Goal: Task Accomplishment & Management: Use online tool/utility

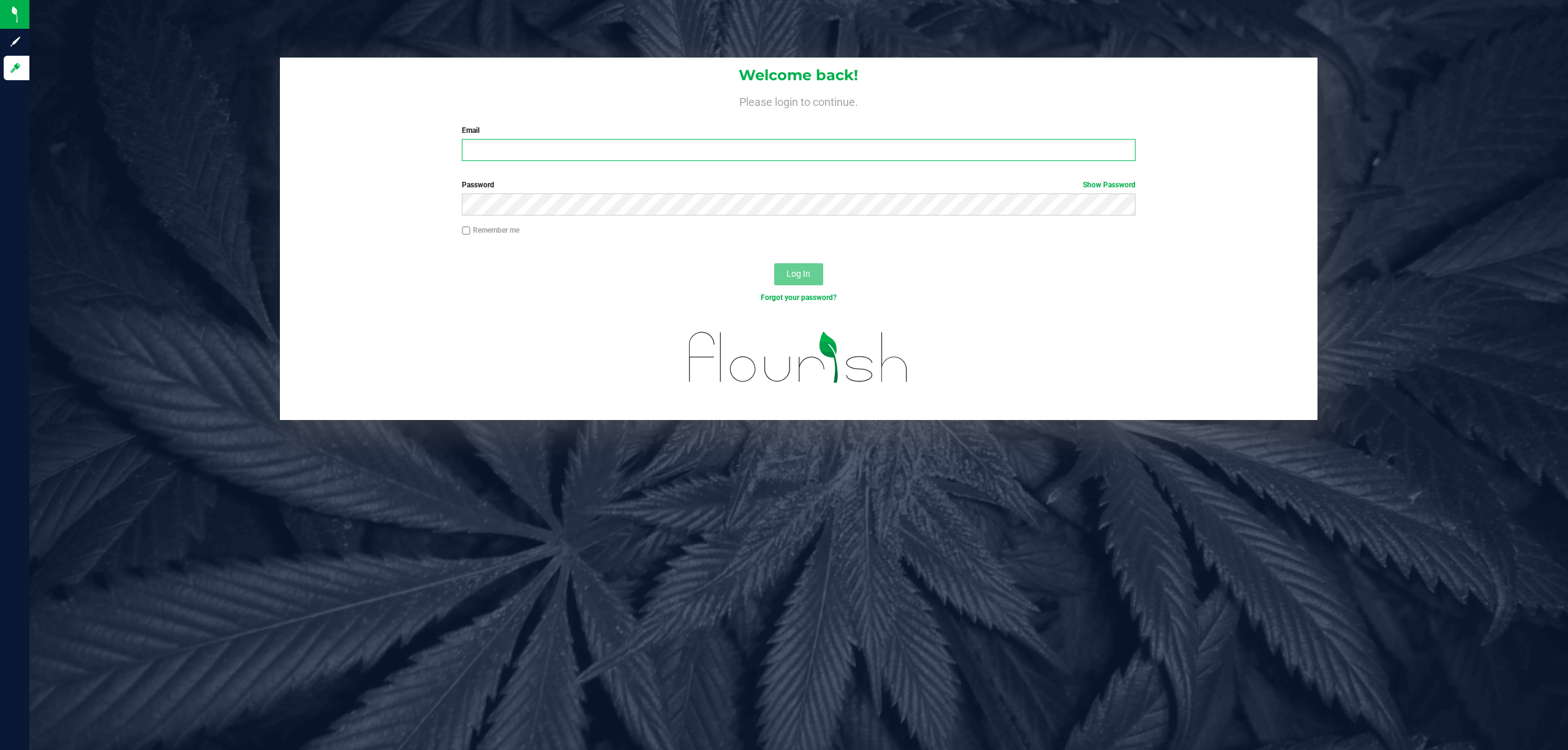
click at [524, 148] on input "Email" at bounding box center [798, 149] width 674 height 22
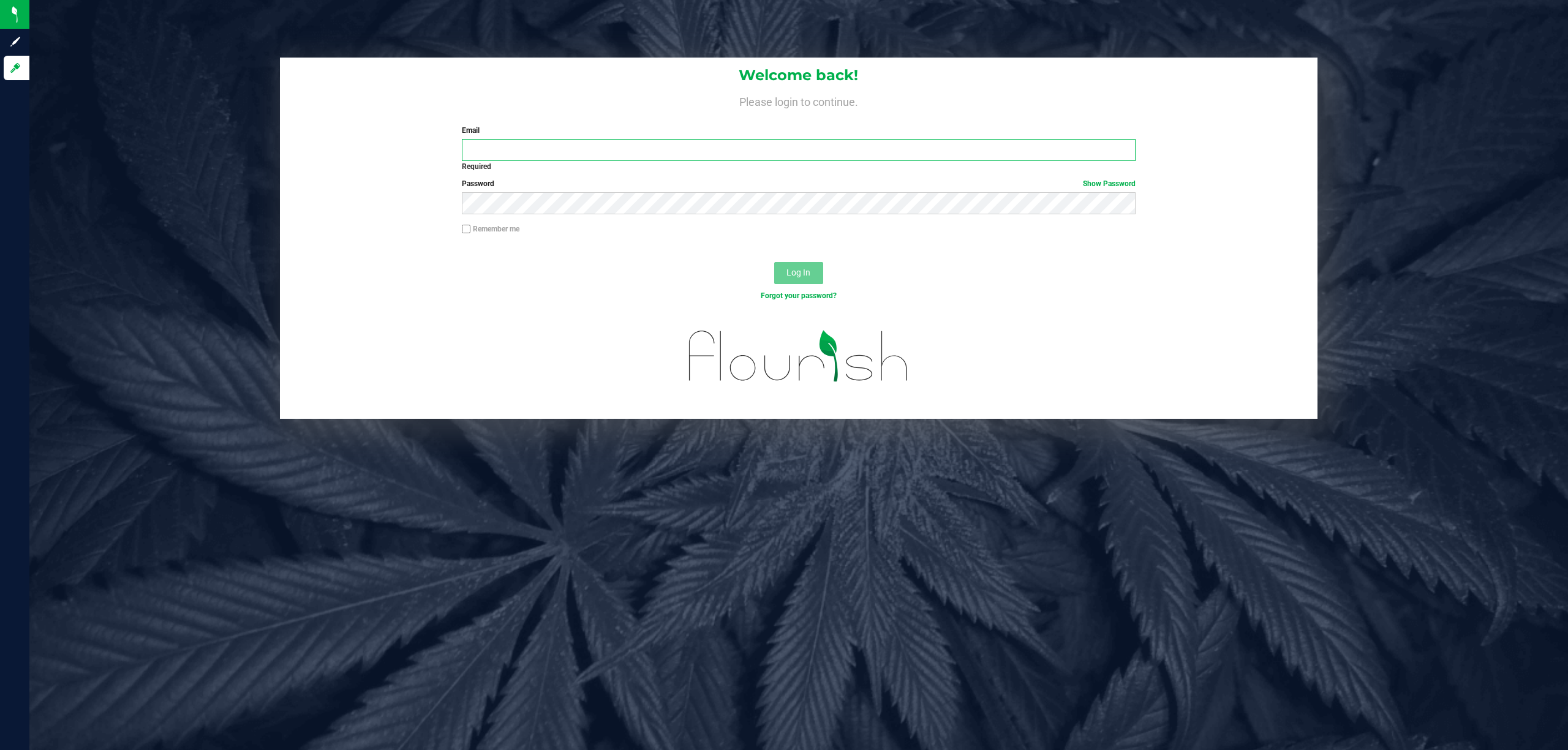
click at [606, 142] on input "Email" at bounding box center [798, 149] width 674 height 22
type input "[EMAIL_ADDRESS][DOMAIN_NAME]"
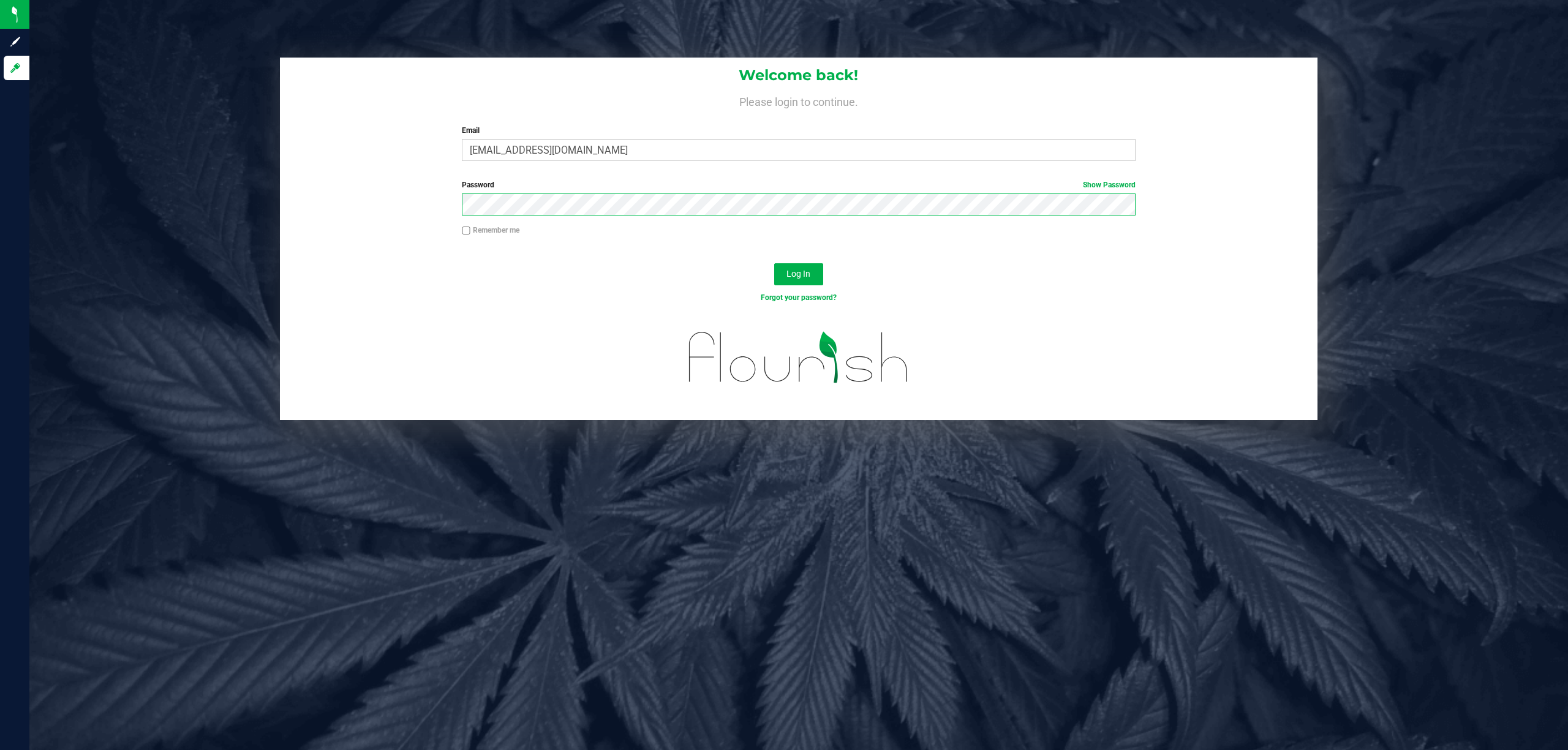
click at [775, 264] on button "Log In" at bounding box center [799, 274] width 49 height 22
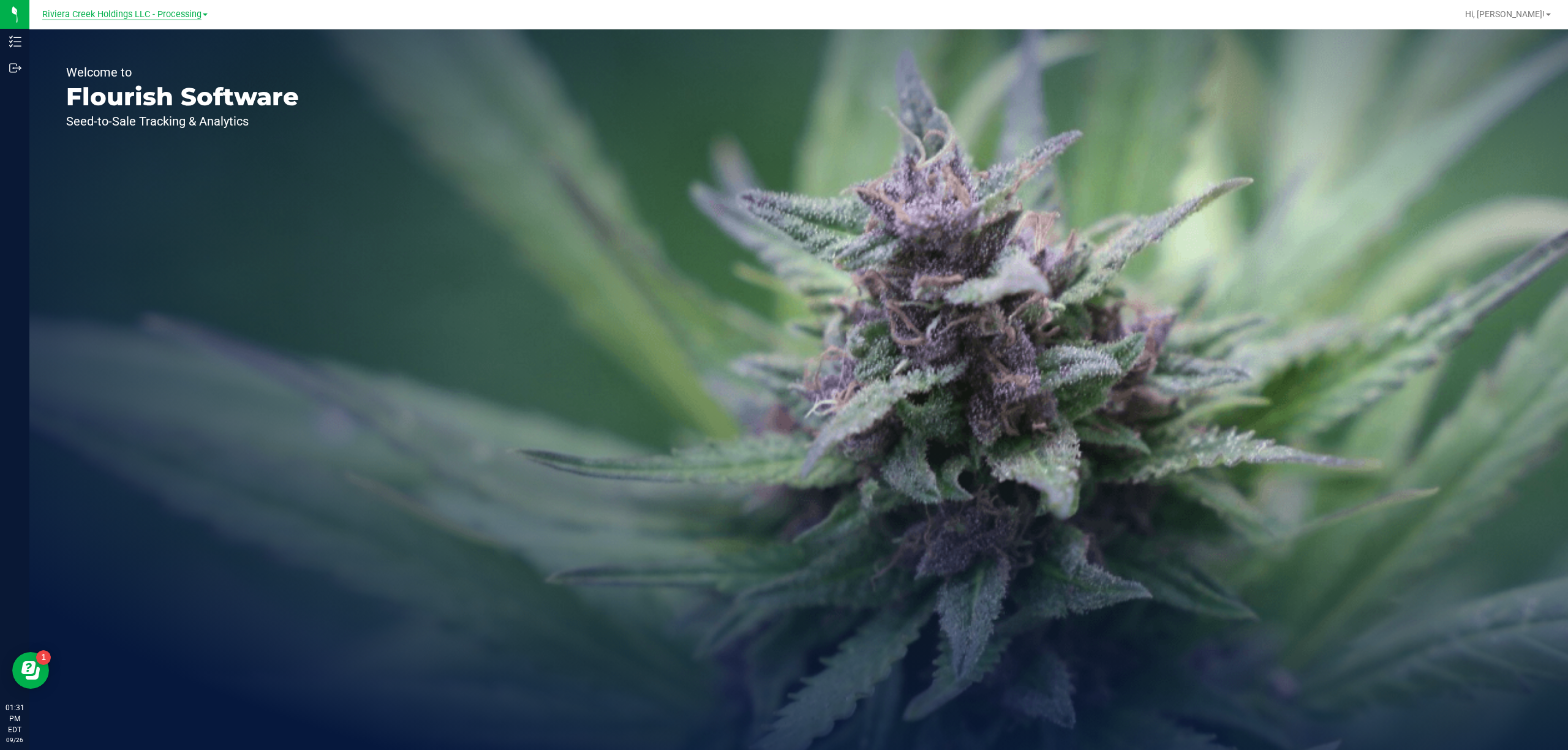
click at [152, 12] on span "Riviera Creek Holdings LLC - Processing" at bounding box center [122, 14] width 159 height 11
click at [164, 38] on link "Riviera Creek Holdings LLC - Cultivation" at bounding box center [125, 43] width 179 height 17
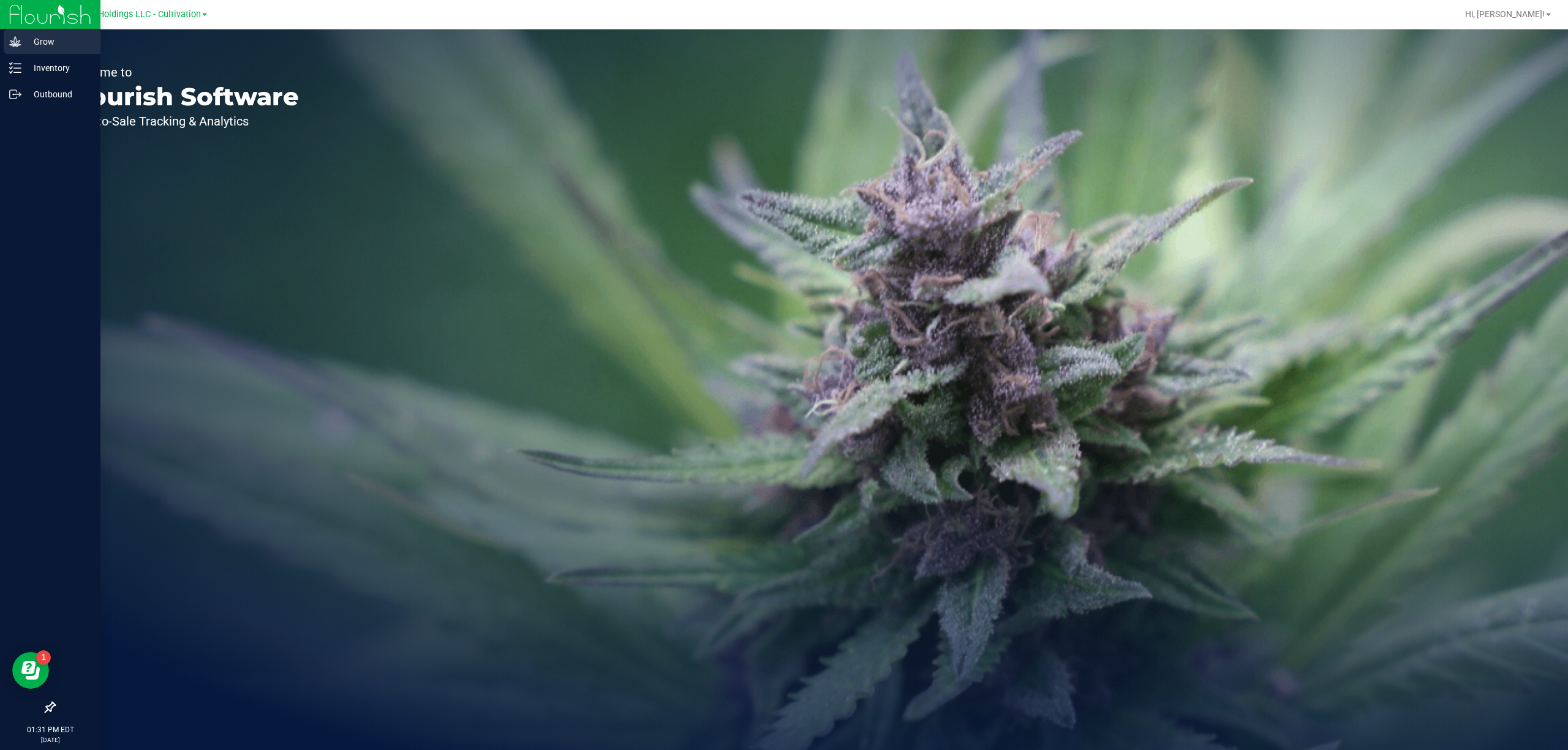
click at [5, 45] on div "Grow" at bounding box center [52, 42] width 97 height 24
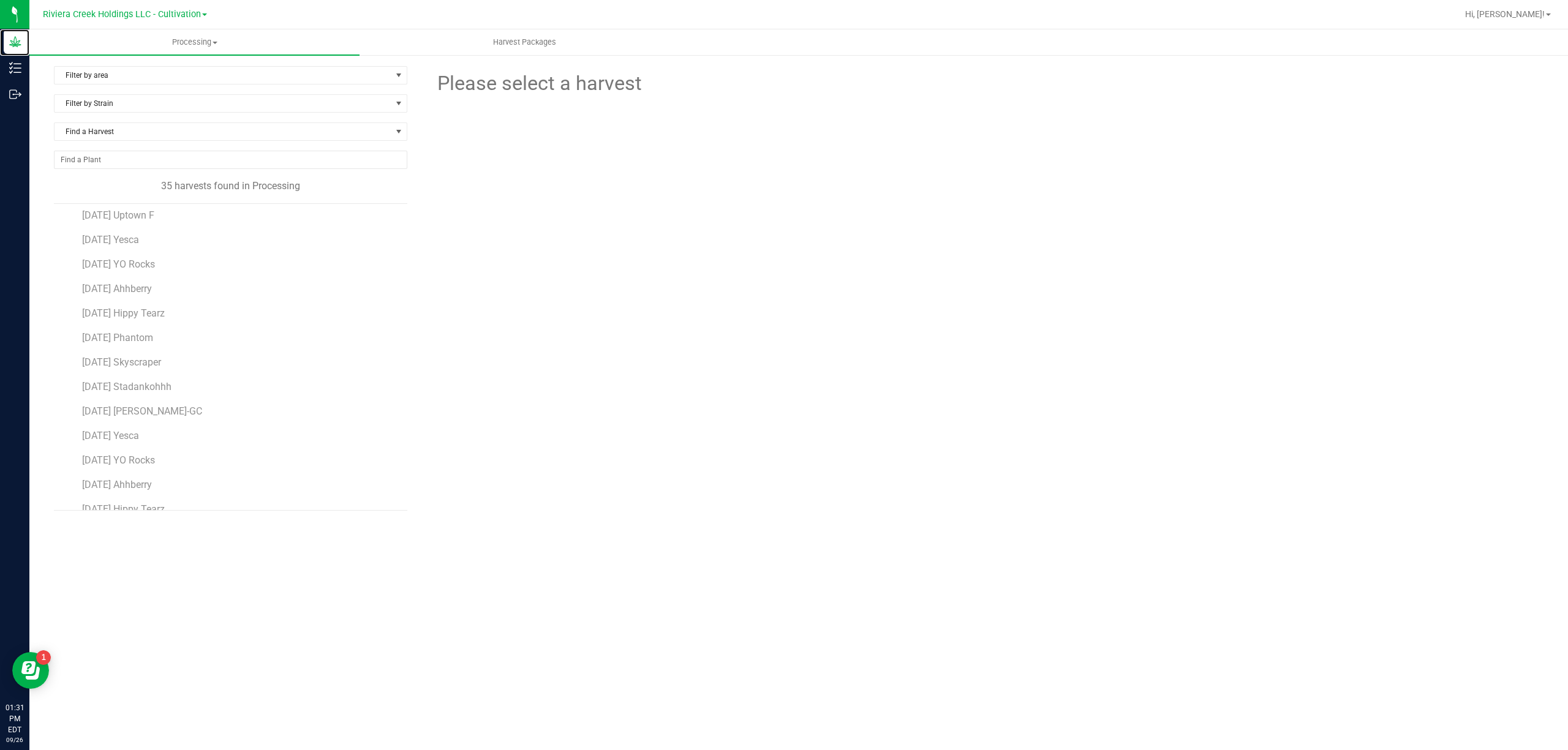
scroll to position [316, 0]
click at [148, 233] on li "[DATE] Sohio" at bounding box center [239, 243] width 316 height 24
click at [155, 222] on span "[DATE] Hippy Tearz" at bounding box center [124, 223] width 84 height 11
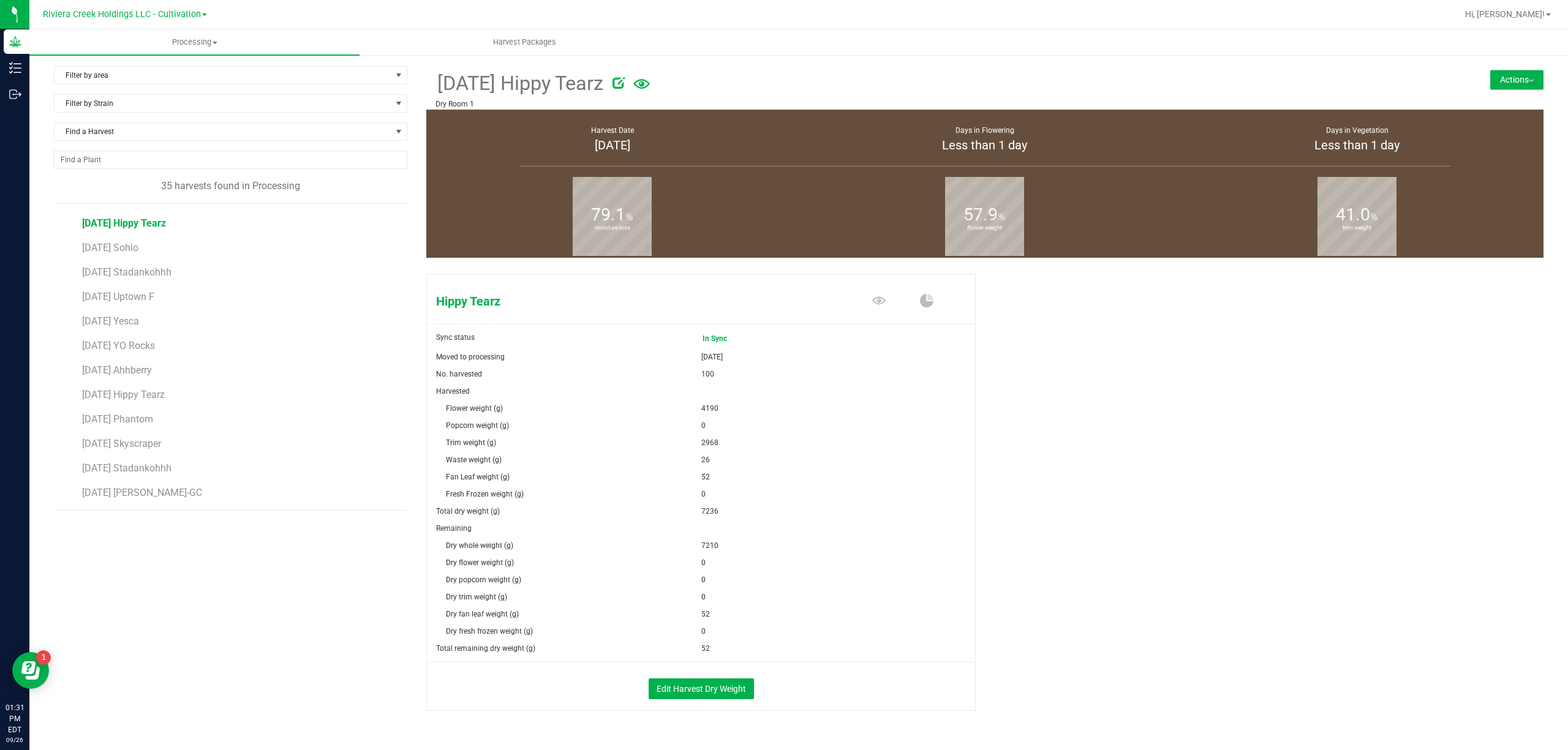
click at [1254, 77] on button "Actions" at bounding box center [1517, 80] width 53 height 20
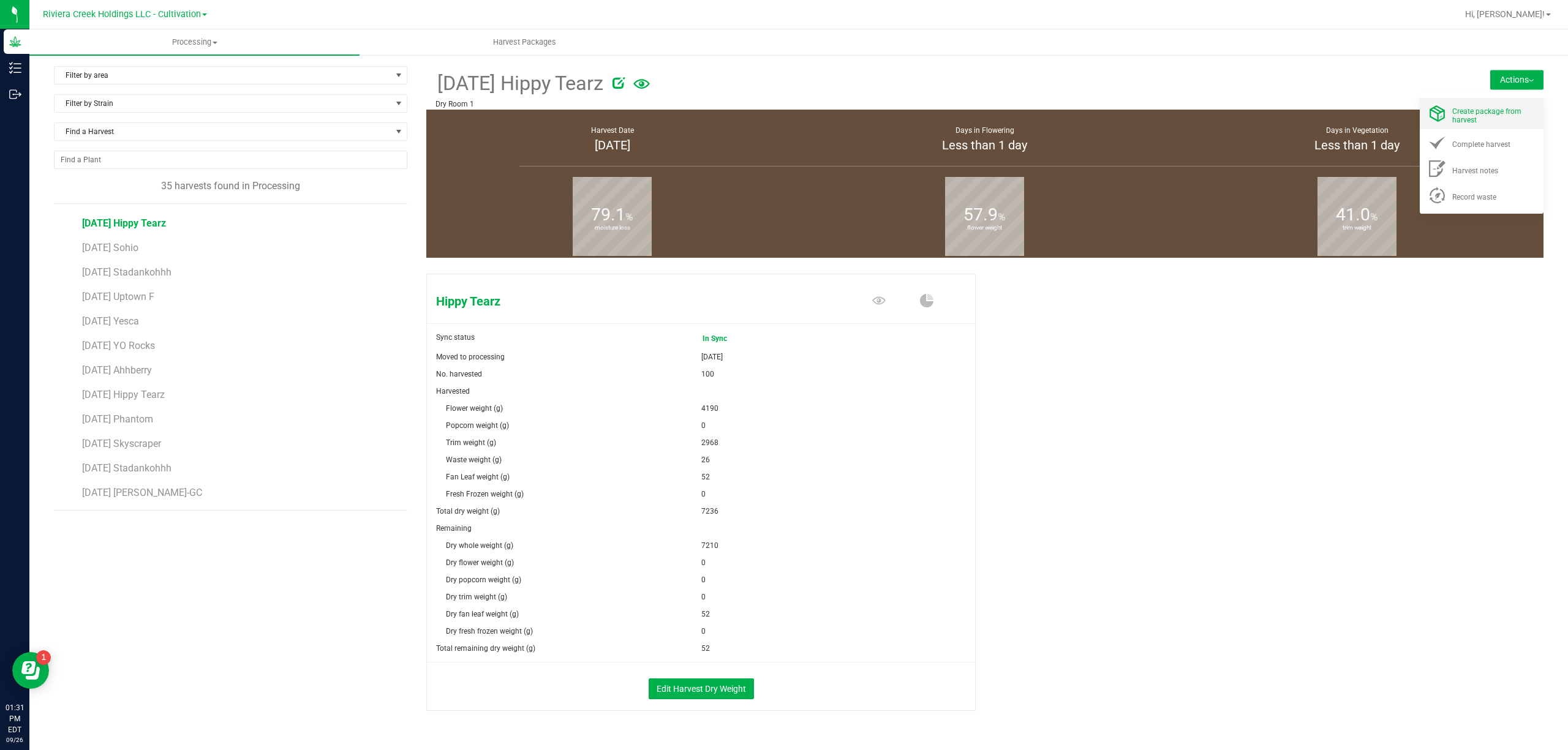
click at [1254, 113] on span "Create package from harvest" at bounding box center [1487, 115] width 69 height 17
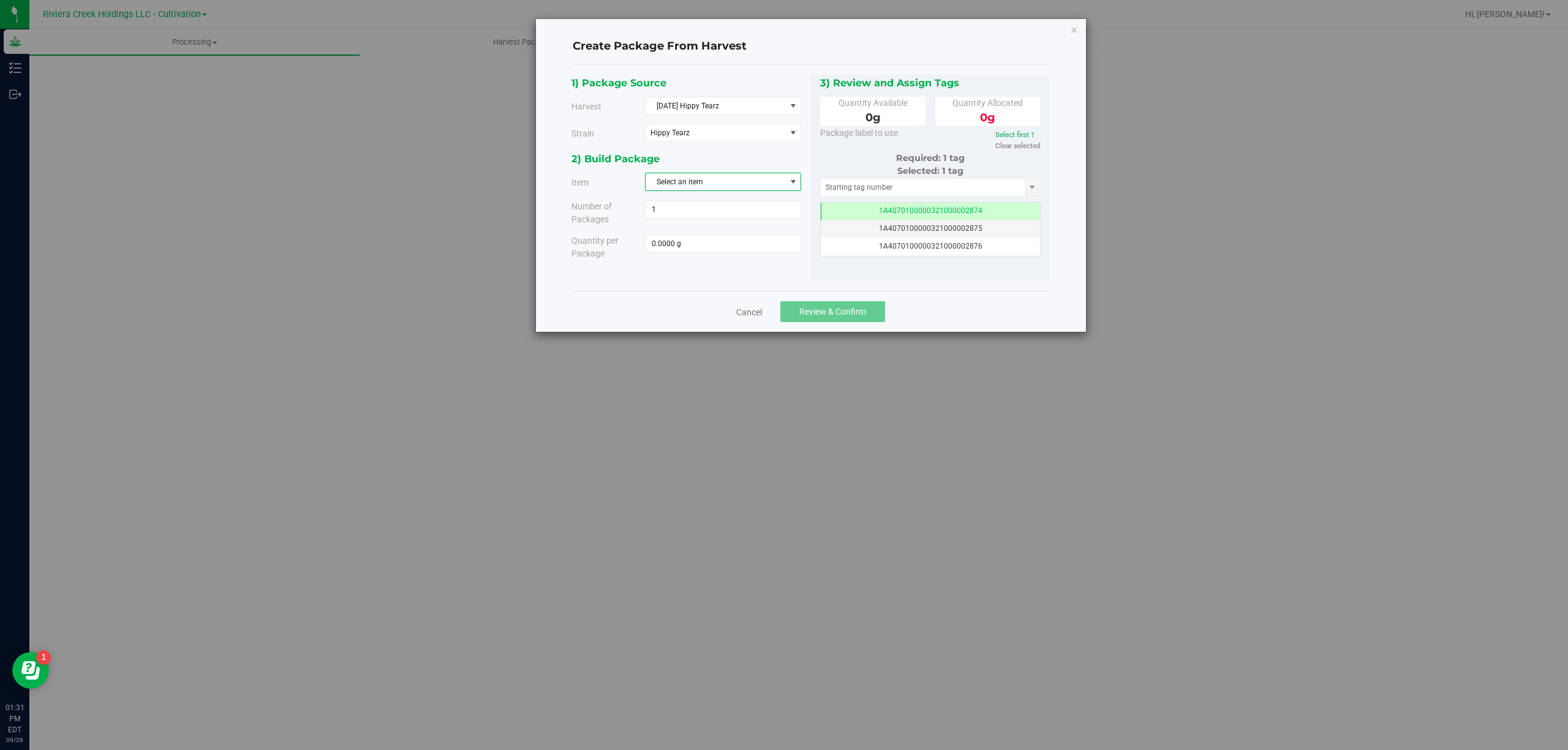
click at [704, 183] on span "Select an item" at bounding box center [715, 182] width 139 height 17
click at [751, 233] on span "M00000776034: Hippy Tearz Bulk Flower" at bounding box center [721, 235] width 136 height 16
click at [747, 167] on div "2) Build Package" at bounding box center [687, 159] width 230 height 17
click at [750, 183] on span "M00000776034: Hippy Tearz Bulk Flower" at bounding box center [718, 181] width 136 height 8
click at [768, 254] on span "M00000776035: Hippy Tearz Bulk Trim" at bounding box center [718, 253] width 130 height 16
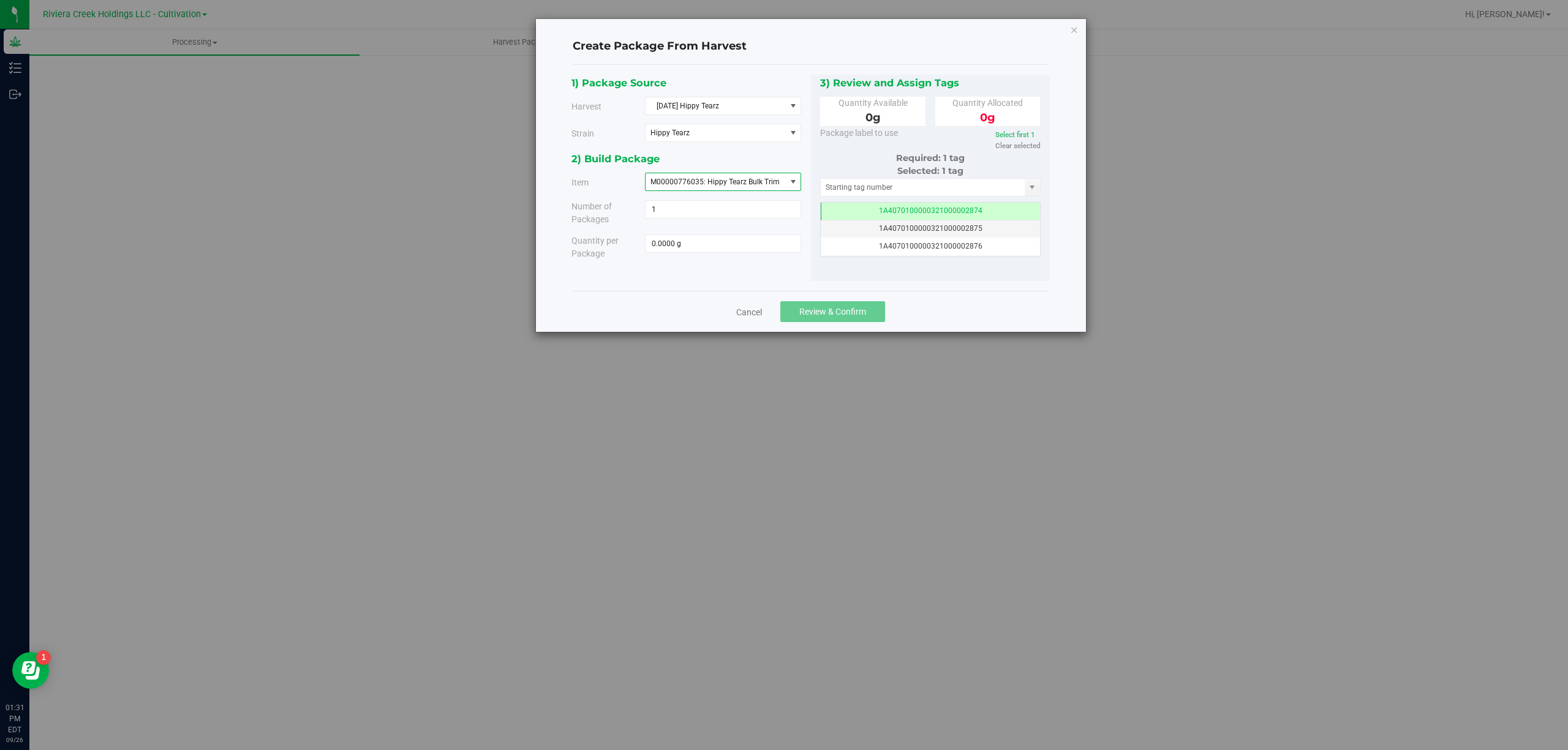
click at [757, 160] on div "2) Build Package" at bounding box center [687, 159] width 230 height 17
click at [1066, 27] on div "Create Package From Harvest 1) Package Source Harvest [DATE] Hippy Tearz Select…" at bounding box center [811, 175] width 550 height 313
click at [1070, 28] on icon "button" at bounding box center [1074, 29] width 8 height 14
